Goal: Find specific page/section: Find specific page/section

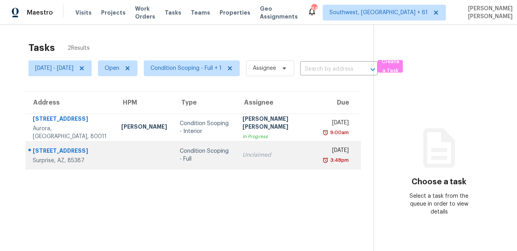
click at [89, 152] on div "[STREET_ADDRESS]" at bounding box center [71, 152] width 76 height 10
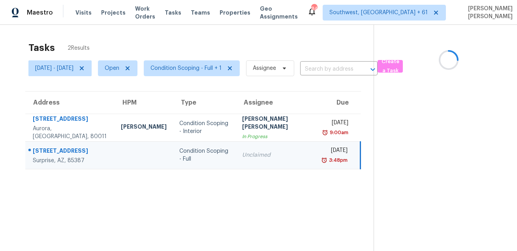
click at [89, 152] on div "[STREET_ADDRESS]" at bounding box center [70, 152] width 75 height 10
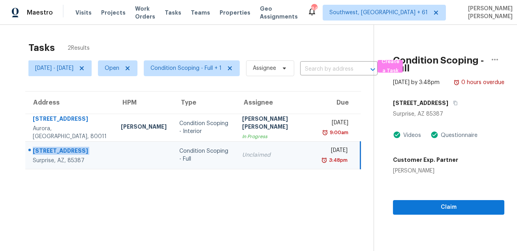
copy div "[STREET_ADDRESS]"
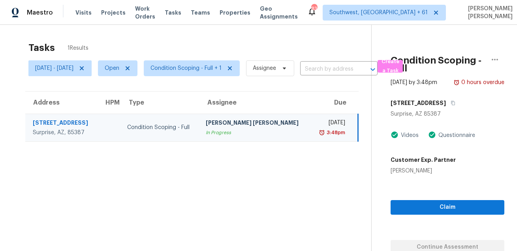
click at [299, 50] on div "Tasks 1 Results" at bounding box center [199, 48] width 343 height 21
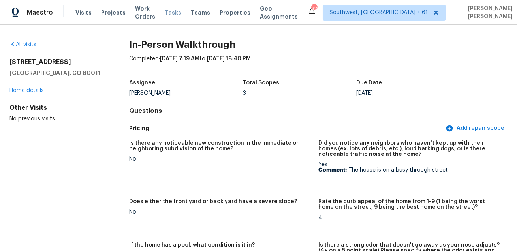
scroll to position [1938, 0]
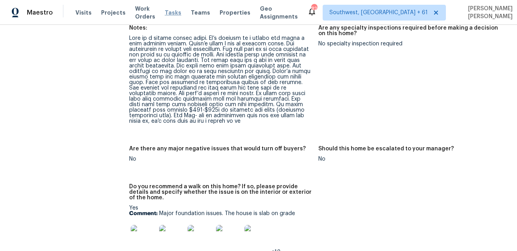
click at [176, 11] on span "Tasks" at bounding box center [173, 13] width 17 height 6
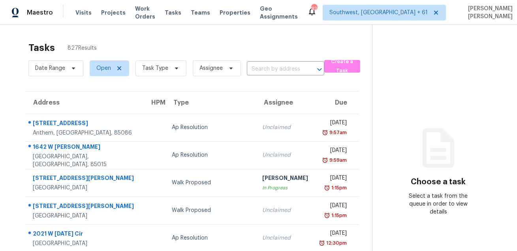
click at [240, 39] on div "Tasks 827 Results" at bounding box center [200, 48] width 344 height 21
click at [156, 70] on span "Task Type" at bounding box center [155, 68] width 26 height 8
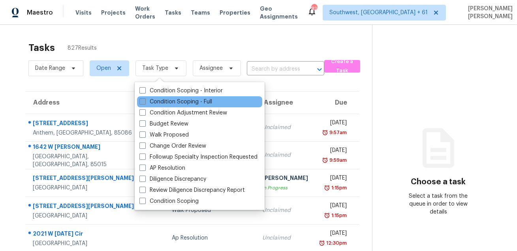
click at [151, 99] on label "Condition Scoping - Full" at bounding box center [175, 102] width 73 height 8
click at [145, 99] on input "Condition Scoping - Full" at bounding box center [141, 100] width 5 height 5
checkbox input "true"
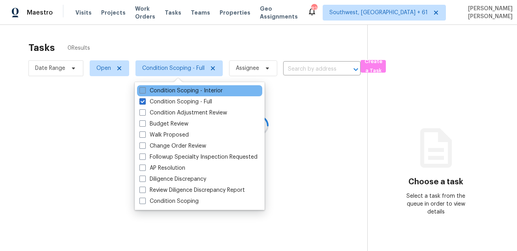
click at [154, 91] on label "Condition Scoping - Interior" at bounding box center [180, 91] width 83 height 8
click at [145, 91] on input "Condition Scoping - Interior" at bounding box center [141, 89] width 5 height 5
checkbox input "true"
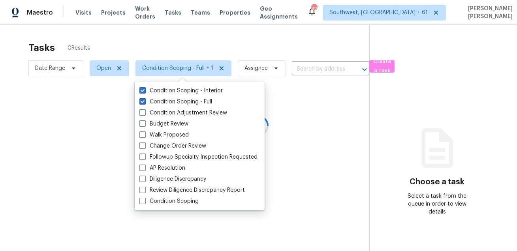
click at [165, 43] on div at bounding box center [258, 125] width 517 height 251
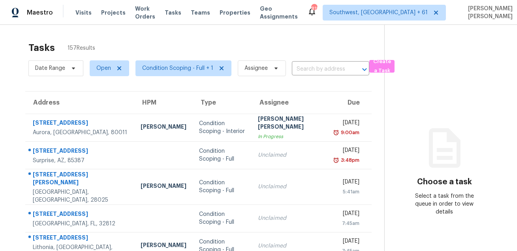
click at [165, 43] on div "Tasks 157 Results" at bounding box center [206, 48] width 356 height 21
click at [327, 43] on div "Tasks 157 Results" at bounding box center [206, 48] width 356 height 21
click at [330, 36] on div "Tasks 157 Results Date Range Open Condition Scoping - Full + 1 Assignee ​ Creat…" at bounding box center [258, 226] width 517 height 402
click at [56, 73] on span "Date Range" at bounding box center [55, 68] width 55 height 16
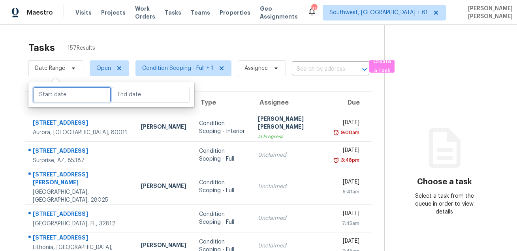
select select "7"
select select "2025"
select select "8"
select select "2025"
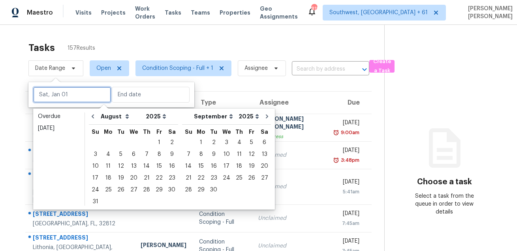
click at [58, 93] on input "text" at bounding box center [72, 95] width 78 height 16
click at [109, 190] on div "25" at bounding box center [108, 189] width 13 height 11
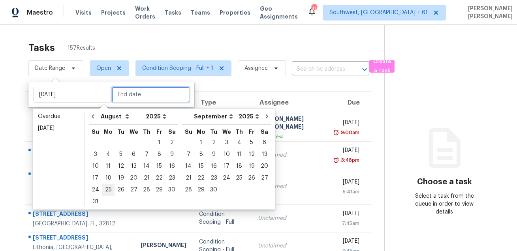
type input "Mon, Aug 25"
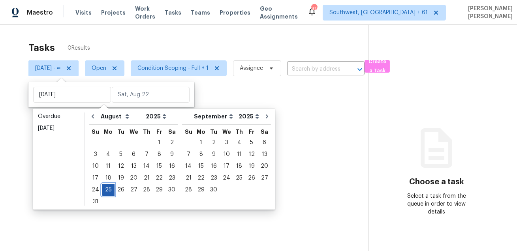
click at [109, 190] on div "25" at bounding box center [108, 189] width 13 height 11
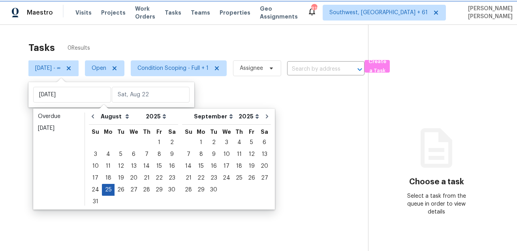
type input "Mon, Aug 25"
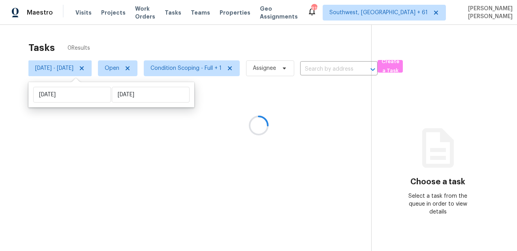
click at [181, 39] on div at bounding box center [258, 125] width 517 height 251
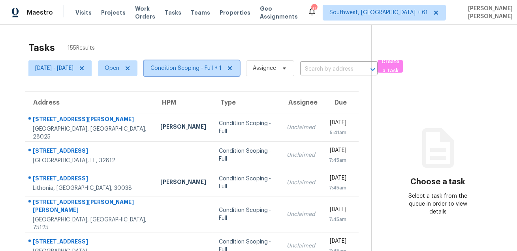
click at [196, 65] on span "Condition Scoping - Full + 1" at bounding box center [185, 68] width 71 height 8
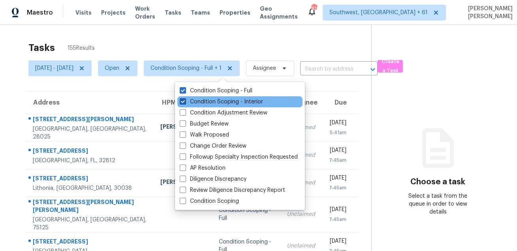
click at [196, 104] on label "Condition Scoping - Interior" at bounding box center [221, 102] width 83 height 8
click at [185, 103] on input "Condition Scoping - Interior" at bounding box center [182, 100] width 5 height 5
checkbox input "false"
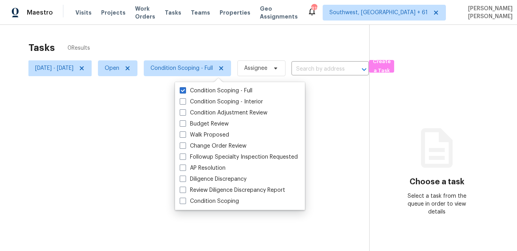
click at [226, 45] on div at bounding box center [258, 125] width 517 height 251
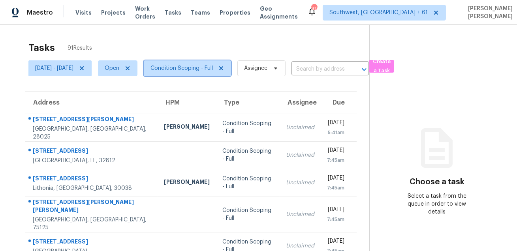
click at [213, 67] on span "Condition Scoping - Full" at bounding box center [181, 68] width 62 height 8
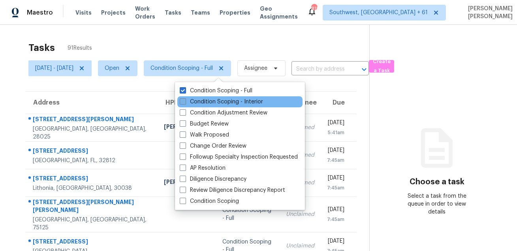
click at [202, 101] on label "Condition Scoping - Interior" at bounding box center [221, 102] width 83 height 8
click at [185, 101] on input "Condition Scoping - Interior" at bounding box center [182, 100] width 5 height 5
checkbox input "true"
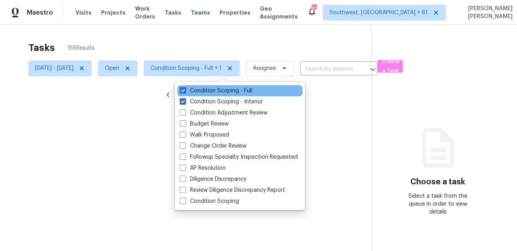
click at [204, 95] on div "Condition Scoping - Full" at bounding box center [239, 90] width 125 height 11
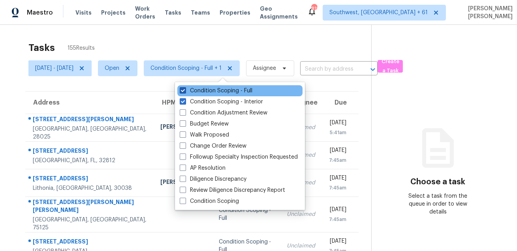
click at [204, 94] on label "Condition Scoping - Full" at bounding box center [216, 91] width 73 height 8
click at [185, 92] on input "Condition Scoping - Full" at bounding box center [182, 89] width 5 height 5
checkbox input "false"
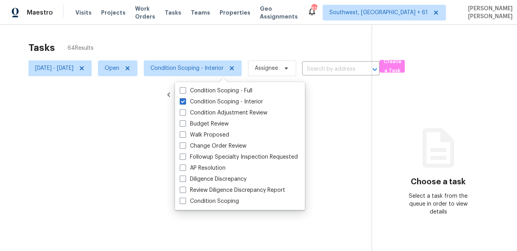
click at [222, 43] on div at bounding box center [258, 125] width 517 height 251
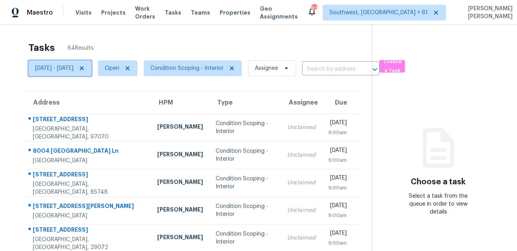
click at [73, 66] on span "Mon, Aug 25 - Mon, Aug 25" at bounding box center [54, 68] width 38 height 8
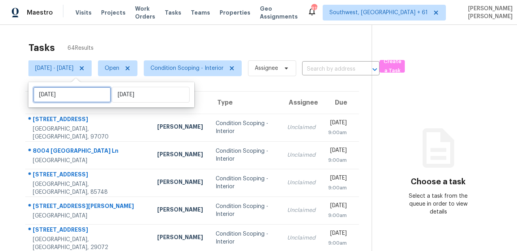
select select "7"
select select "2025"
select select "8"
select select "2025"
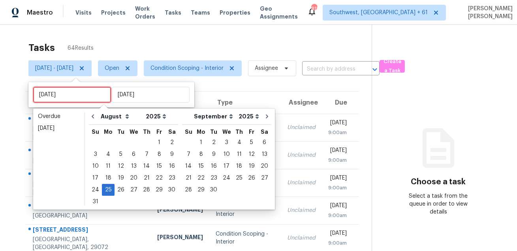
click at [83, 98] on input "Mon, Aug 25" at bounding box center [72, 95] width 78 height 16
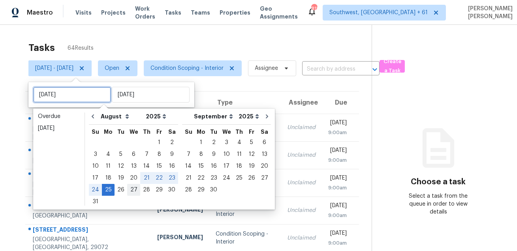
type input "Wed, Aug 27"
type input "Sat, Aug 23"
type input "Mon, Aug 25"
click at [156, 180] on div "22" at bounding box center [159, 178] width 13 height 11
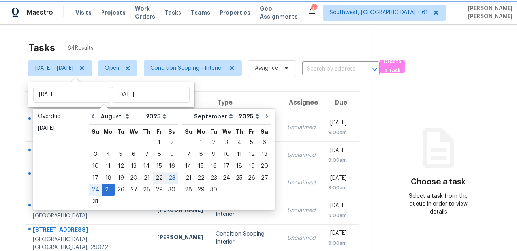
type input "Fri, Aug 22"
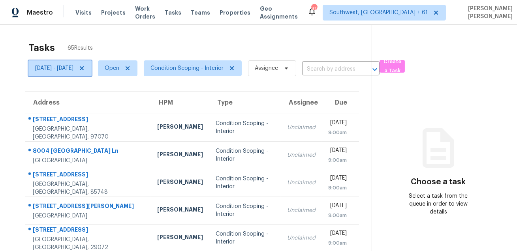
click at [73, 70] on span "Fri, Aug 22 - Mon, Aug 25" at bounding box center [54, 68] width 38 height 8
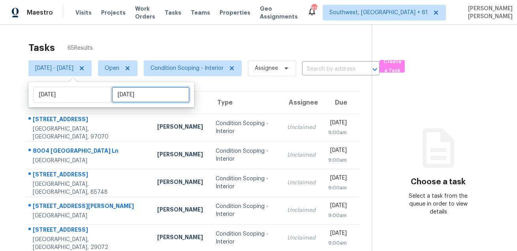
select select "7"
select select "2025"
select select "8"
select select "2025"
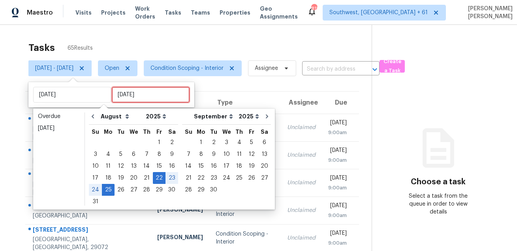
click at [135, 101] on input "Mon, Aug 25" at bounding box center [151, 95] width 78 height 16
type input "Fri, Aug 15"
type input "Fri, Aug 22"
click at [154, 180] on div "22" at bounding box center [159, 178] width 13 height 11
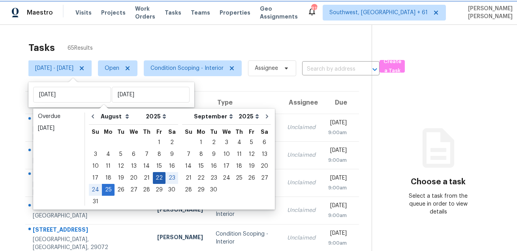
type input "Fri, Aug 22"
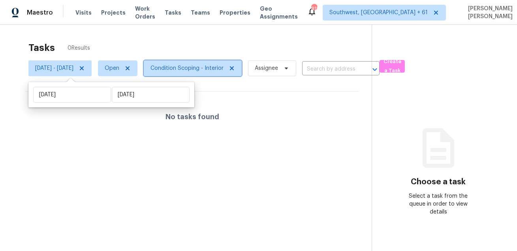
click at [192, 65] on span "Condition Scoping - Interior" at bounding box center [186, 68] width 73 height 8
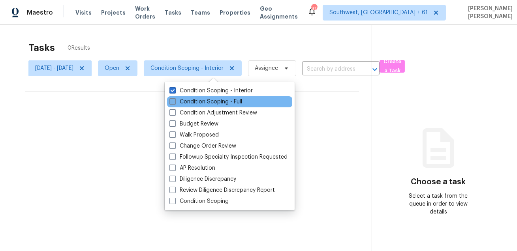
click at [192, 104] on label "Condition Scoping - Full" at bounding box center [205, 102] width 73 height 8
click at [175, 103] on input "Condition Scoping - Full" at bounding box center [171, 100] width 5 height 5
checkbox input "true"
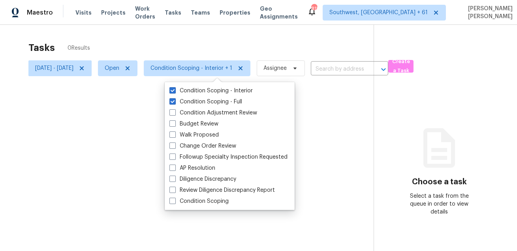
click at [182, 45] on div at bounding box center [258, 125] width 517 height 251
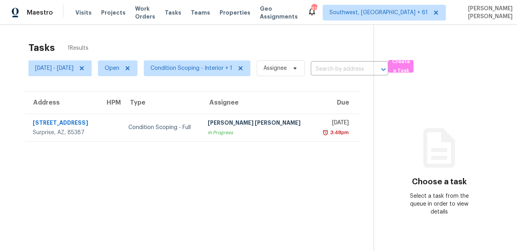
click at [322, 46] on div "Tasks 1 Results" at bounding box center [200, 48] width 345 height 21
